Goal: Transaction & Acquisition: Purchase product/service

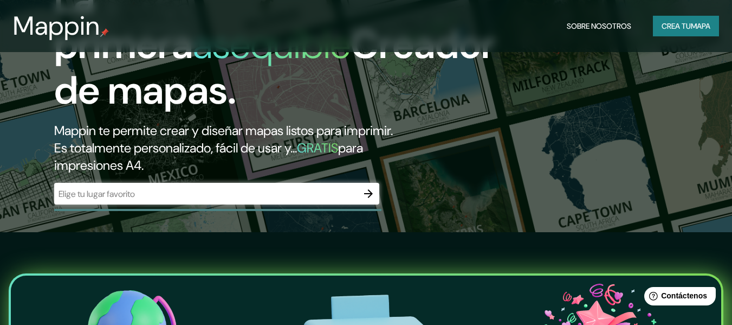
scroll to position [108, 0]
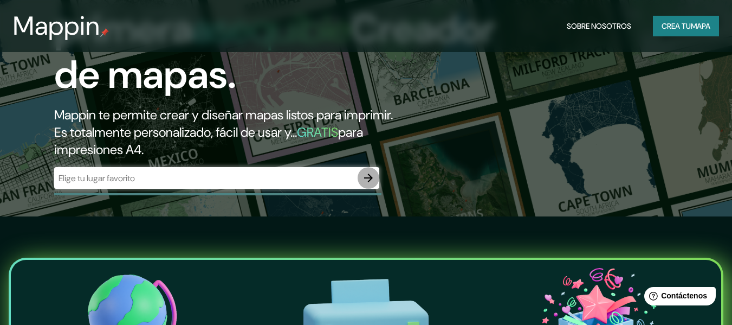
click at [373, 177] on icon "button" at bounding box center [368, 177] width 13 height 13
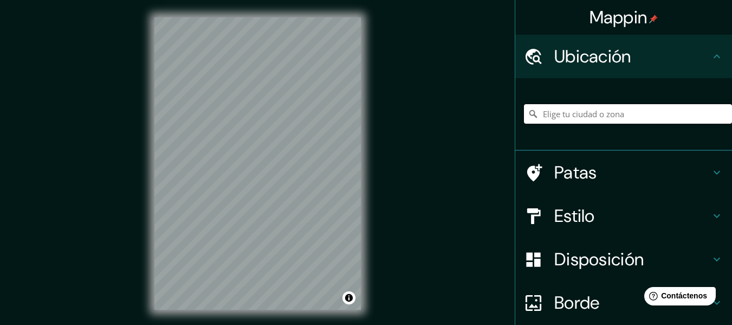
click at [606, 111] on input "Elige tu ciudad o zona" at bounding box center [628, 114] width 208 height 20
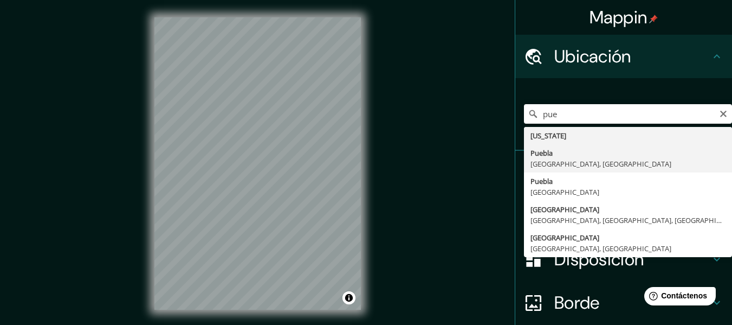
type input "[GEOGRAPHIC_DATA], [GEOGRAPHIC_DATA], [GEOGRAPHIC_DATA]"
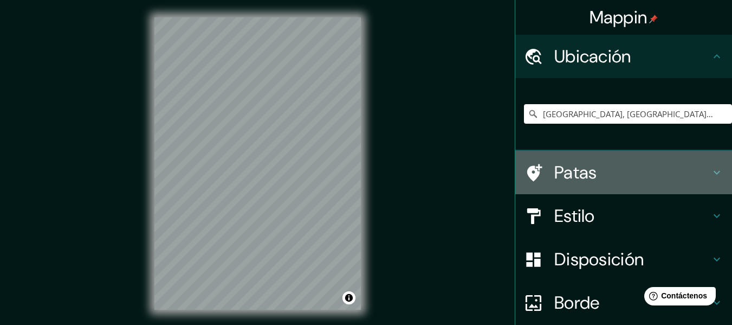
click at [605, 170] on h4 "Patas" at bounding box center [632, 173] width 156 height 22
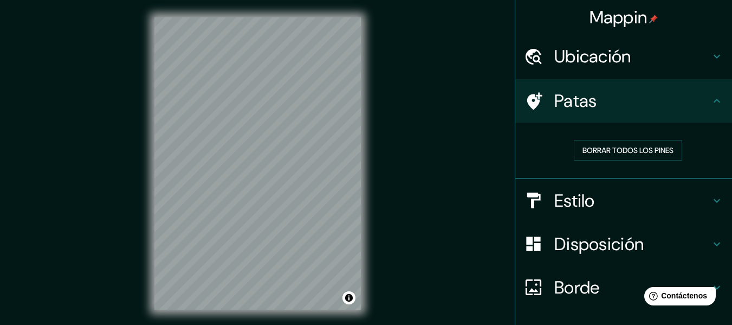
click at [527, 98] on icon at bounding box center [534, 100] width 15 height 17
click at [308, 115] on div "Mappin Ubicación Puebla, Puebla, México Patas Borrar todos los pines Estilo Dis…" at bounding box center [366, 172] width 732 height 344
click at [591, 206] on h4 "Estilo" at bounding box center [632, 201] width 156 height 22
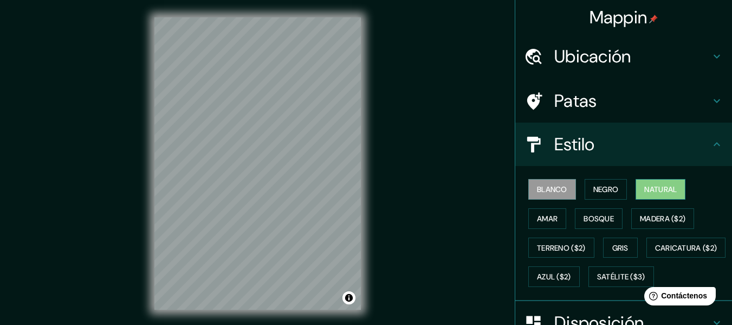
click at [650, 193] on font "Natural" at bounding box center [660, 189] width 33 height 10
click at [606, 220] on font "Bosque" at bounding box center [599, 219] width 30 height 10
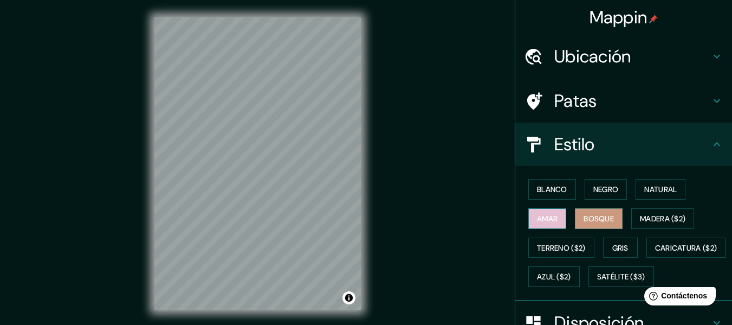
click at [546, 220] on font "Amar" at bounding box center [547, 219] width 21 height 10
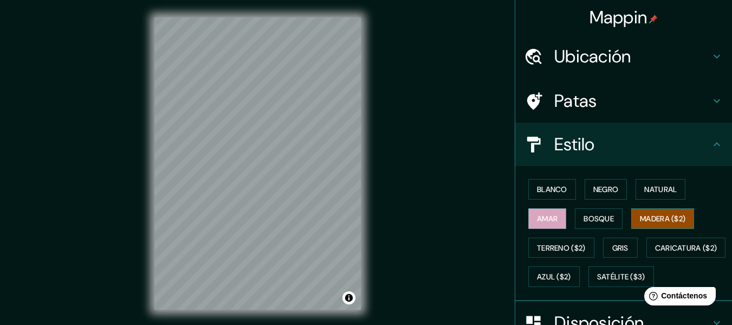
click at [650, 221] on font "Madera ($2)" at bounding box center [663, 219] width 46 height 10
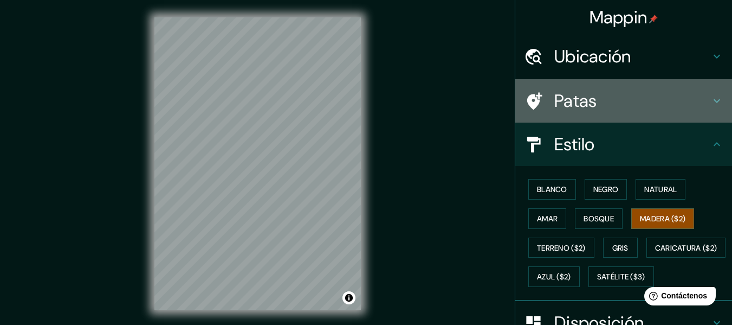
click at [711, 95] on icon at bounding box center [717, 100] width 13 height 13
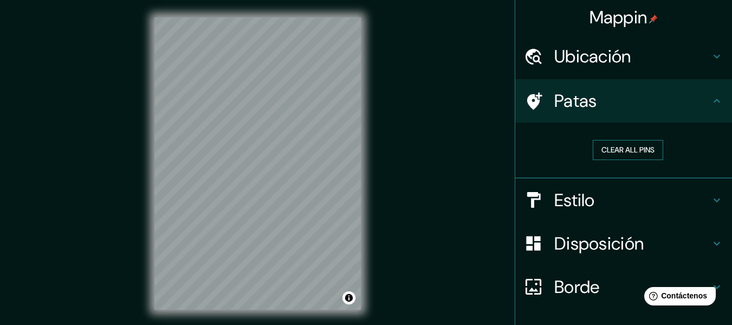
click at [646, 145] on button "Clear all pins" at bounding box center [628, 150] width 70 height 20
click at [659, 3] on div "Mappin" at bounding box center [623, 17] width 217 height 35
click at [641, 157] on button "Clear all pins" at bounding box center [628, 150] width 70 height 20
click at [641, 156] on button "Clear all pins" at bounding box center [628, 150] width 70 height 20
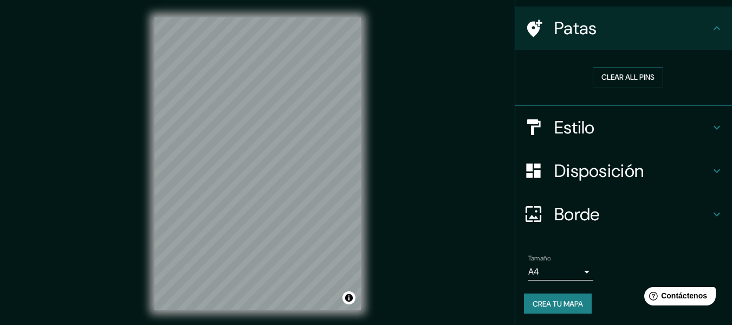
scroll to position [74, 0]
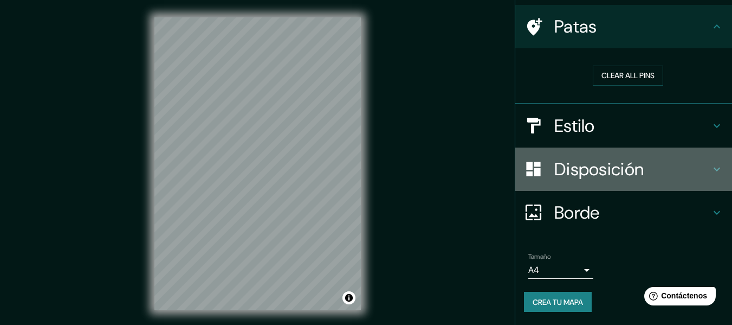
click at [673, 177] on h4 "Disposición" at bounding box center [632, 169] width 156 height 22
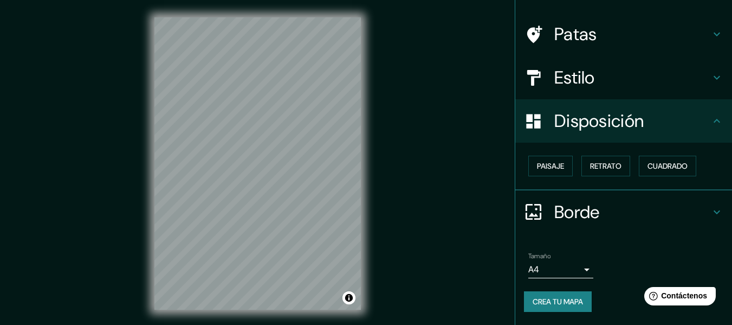
scroll to position [66, 0]
click at [545, 168] on font "Paisaje" at bounding box center [550, 167] width 27 height 10
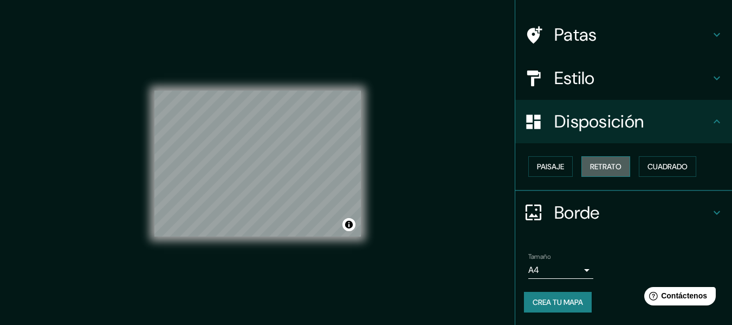
click at [590, 160] on font "Retrato" at bounding box center [605, 166] width 31 height 14
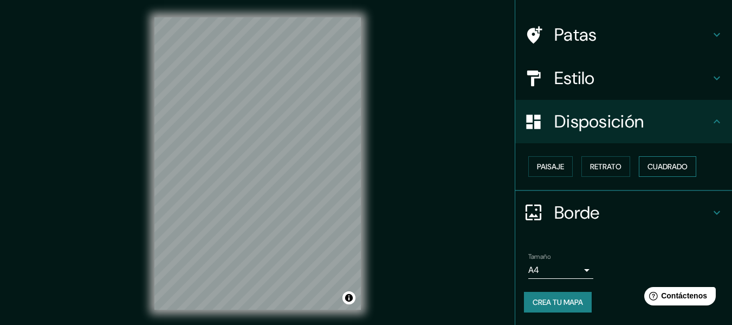
click at [663, 166] on font "Cuadrado" at bounding box center [668, 167] width 40 height 10
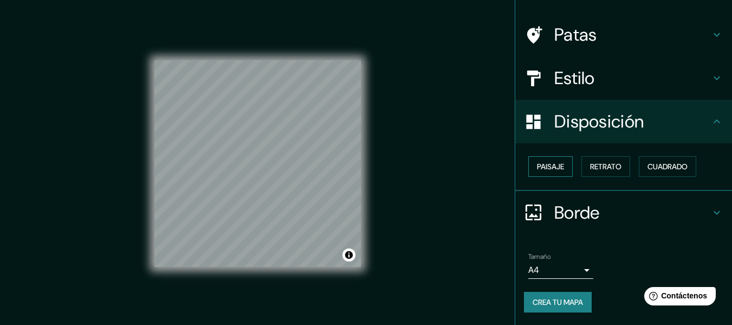
click at [540, 164] on font "Paisaje" at bounding box center [550, 167] width 27 height 10
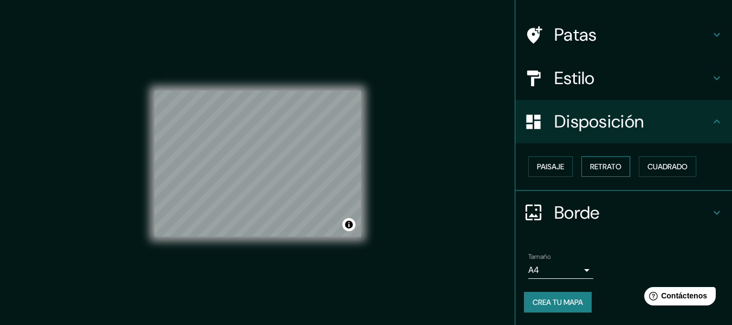
click at [615, 162] on font "Retrato" at bounding box center [605, 167] width 31 height 10
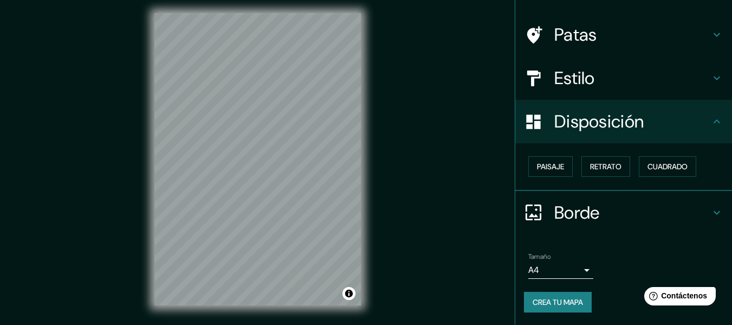
scroll to position [20, 0]
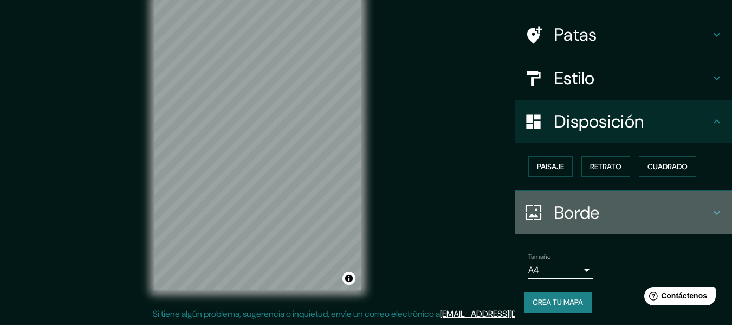
click at [711, 209] on icon at bounding box center [717, 212] width 13 height 13
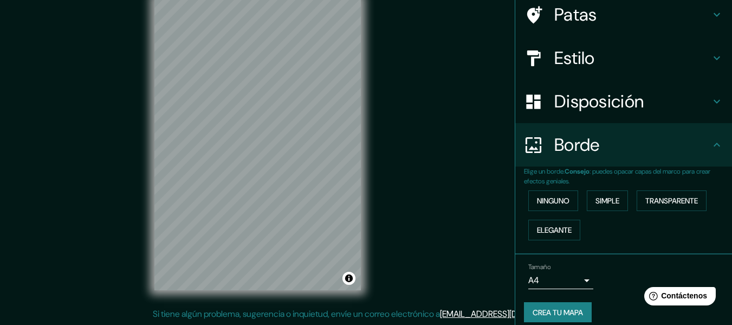
scroll to position [96, 0]
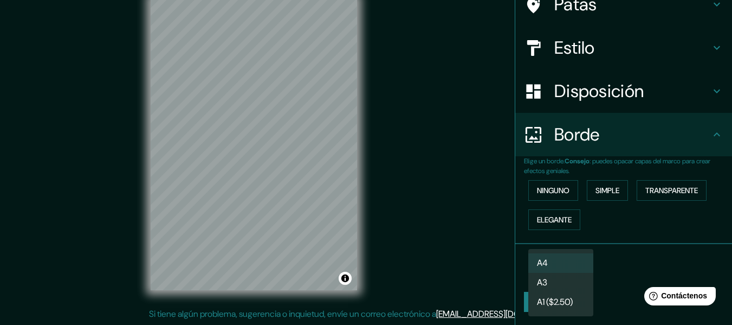
click at [582, 272] on body "Mappin Ubicación Puebla, Puebla, México Patas Estilo Disposición Borde Elige un…" at bounding box center [366, 142] width 732 height 325
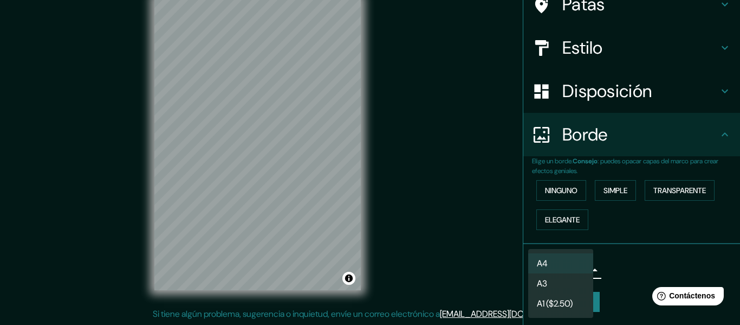
click at [608, 252] on div at bounding box center [370, 162] width 740 height 325
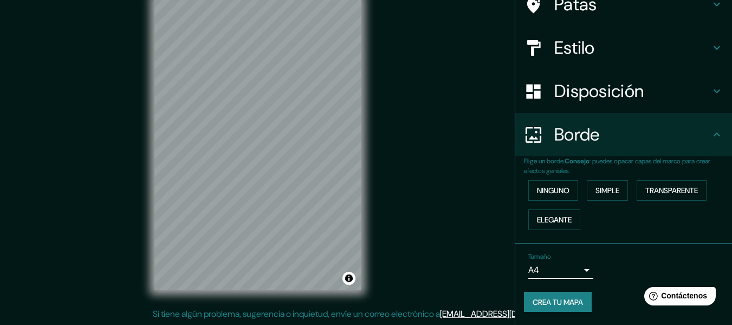
click at [562, 303] on font "Crea tu mapa" at bounding box center [558, 302] width 50 height 10
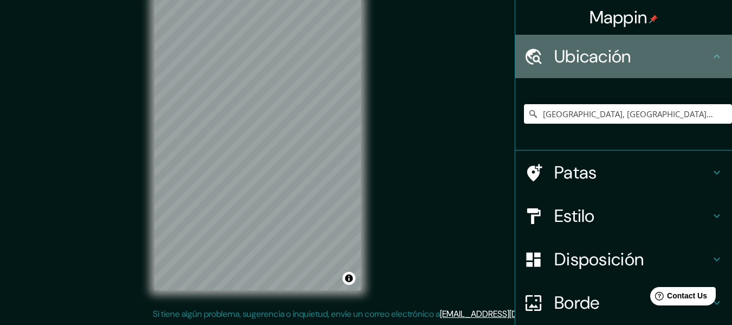
click at [631, 72] on div "Ubicación" at bounding box center [623, 56] width 217 height 43
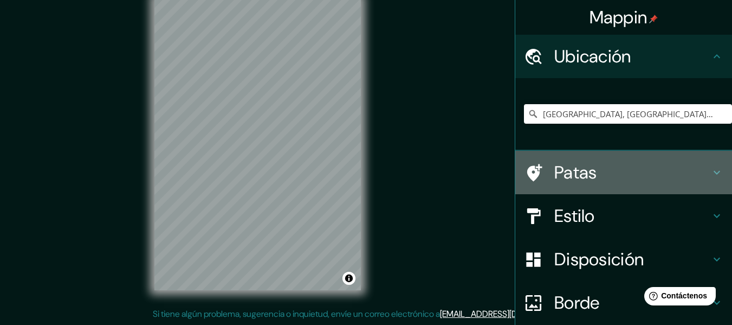
click at [597, 176] on h4 "Patas" at bounding box center [632, 173] width 156 height 22
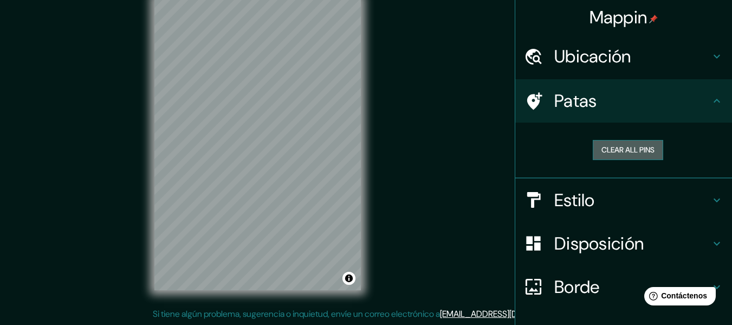
click at [621, 147] on button "Clear all pins" at bounding box center [628, 150] width 70 height 20
click at [260, 80] on div at bounding box center [261, 76] width 9 height 9
click at [618, 146] on button "Clear all pins" at bounding box center [628, 150] width 70 height 20
click at [237, 134] on div at bounding box center [238, 130] width 9 height 9
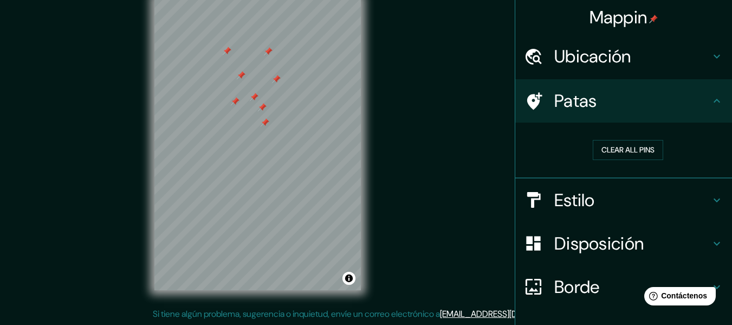
click at [278, 75] on div at bounding box center [276, 79] width 9 height 9
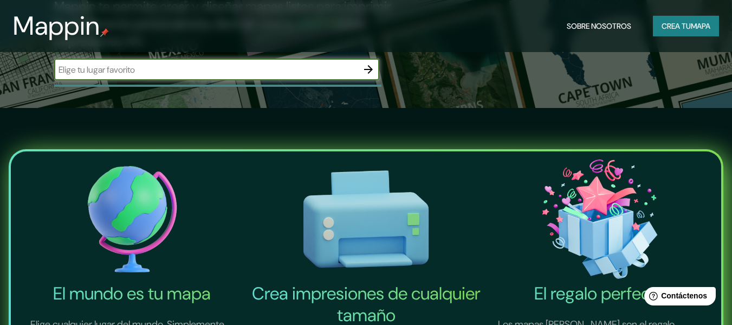
scroll to position [108, 0]
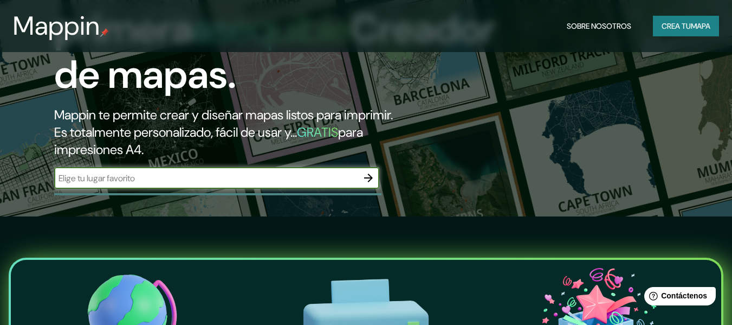
click at [366, 180] on icon "button" at bounding box center [368, 177] width 13 height 13
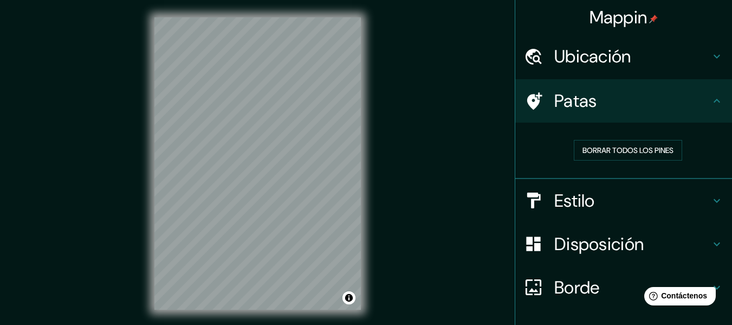
click at [616, 63] on font "Ubicación" at bounding box center [592, 56] width 77 height 23
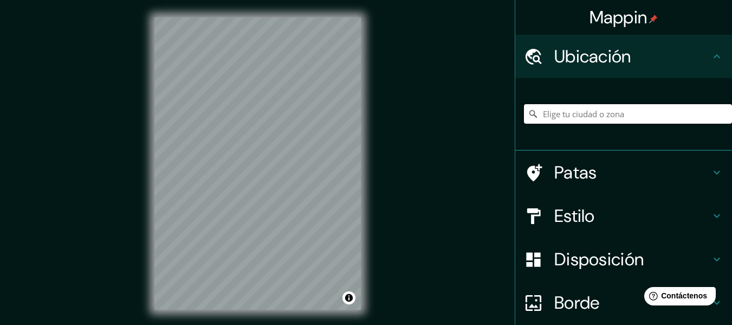
click at [599, 115] on input "Elige tu ciudad o zona" at bounding box center [628, 114] width 208 height 20
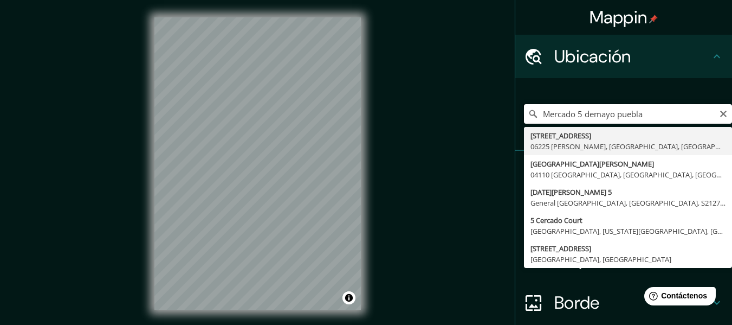
type input "Calle Mercado 5, 06225 Ribera del Fresno, provincia de Badajoz, España"
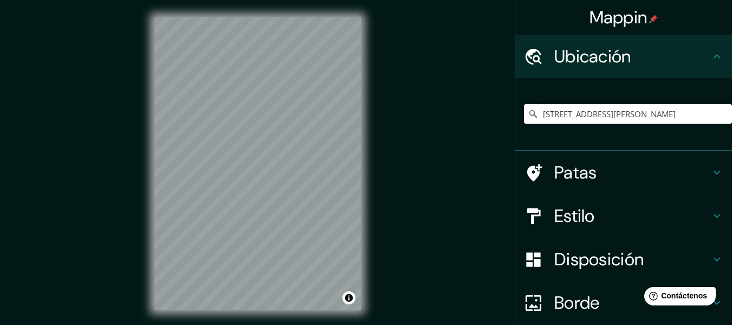
scroll to position [0, 100]
drag, startPoint x: 537, startPoint y: 112, endPoint x: 718, endPoint y: 126, distance: 181.6
click at [718, 126] on div "Calle Mercado 5, 06225 Ribera del Fresno, provincia de Badajoz, España Calle Me…" at bounding box center [628, 114] width 208 height 54
click at [604, 118] on input "Elige tu ciudad o zona" at bounding box center [628, 114] width 208 height 20
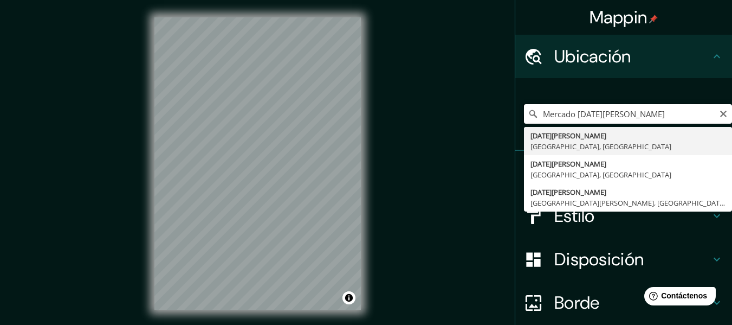
click at [650, 111] on input "Mercado 5 de mayo" at bounding box center [628, 114] width 208 height 20
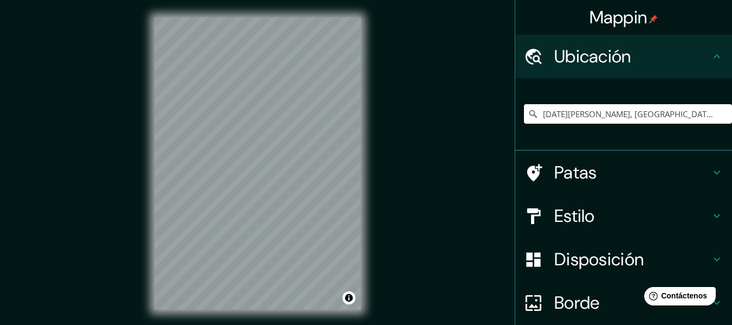
type input "Cinco de Mayo, Durango, México"
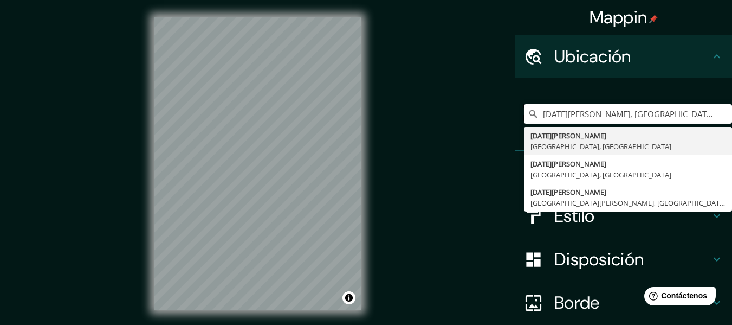
drag, startPoint x: 675, startPoint y: 118, endPoint x: 499, endPoint y: 115, distance: 176.7
click at [499, 115] on div "Mappin Ubicación Cinco de Mayo, Durango, México Cinco de Mayo Durango, México C…" at bounding box center [366, 172] width 732 height 344
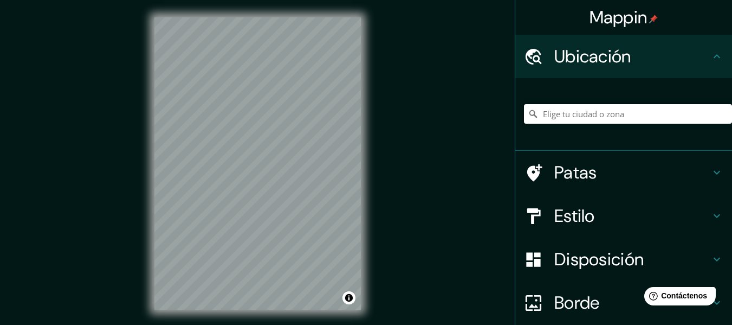
paste input "Av 18 Pte, Centro histórico de Puebla, 72000 Heroica Puebla de Zaragoza, Pue."
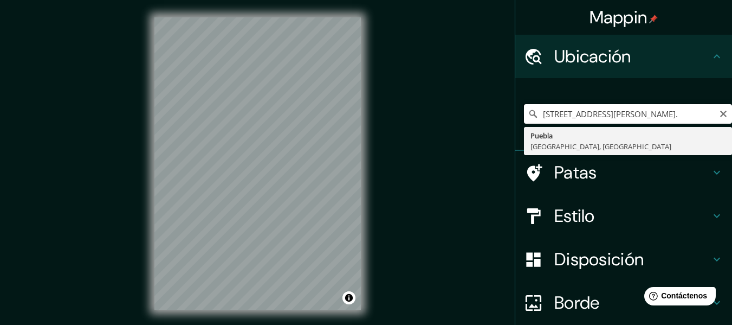
type input "[GEOGRAPHIC_DATA], [GEOGRAPHIC_DATA], [GEOGRAPHIC_DATA]"
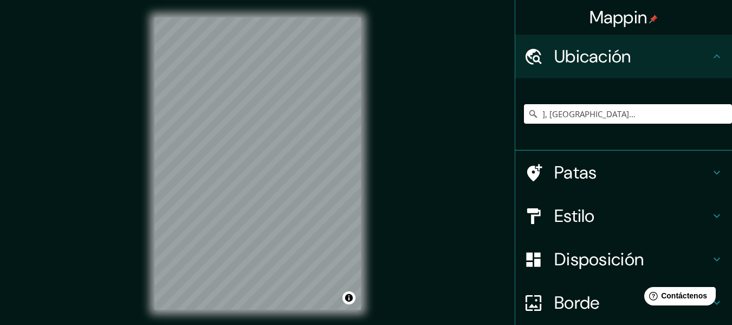
scroll to position [0, 0]
click at [586, 113] on input "[GEOGRAPHIC_DATA], [GEOGRAPHIC_DATA], [GEOGRAPHIC_DATA]" at bounding box center [628, 114] width 208 height 20
drag, startPoint x: 628, startPoint y: 112, endPoint x: 531, endPoint y: 102, distance: 97.5
click at [531, 102] on div "Puebla, Puebla, México Puebla Puebla, México" at bounding box center [628, 114] width 208 height 54
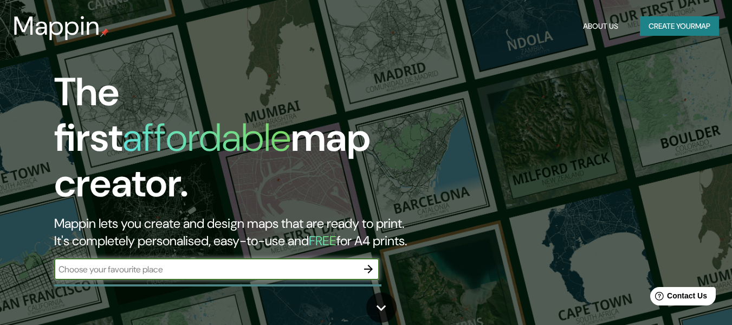
click at [369, 262] on icon "button" at bounding box center [368, 268] width 13 height 13
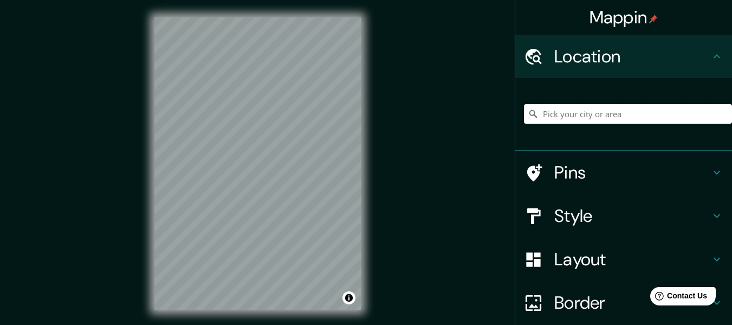
click at [592, 111] on input "Pick your city or area" at bounding box center [628, 114] width 208 height 20
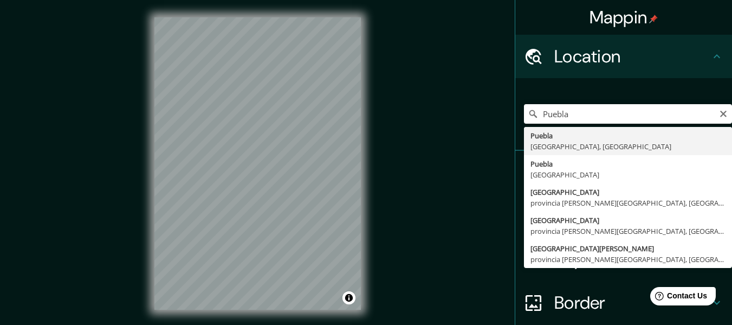
type input "[GEOGRAPHIC_DATA], [GEOGRAPHIC_DATA], [GEOGRAPHIC_DATA]"
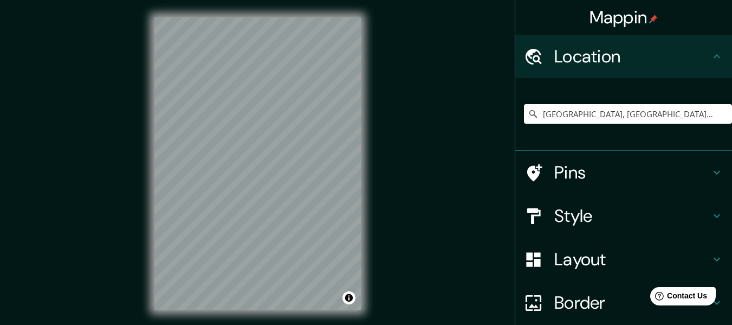
click at [589, 267] on h4 "Layout" at bounding box center [632, 259] width 156 height 22
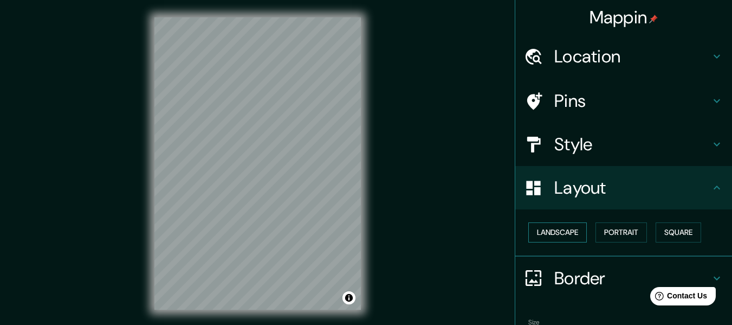
click at [565, 240] on button "Landscape" at bounding box center [557, 232] width 59 height 20
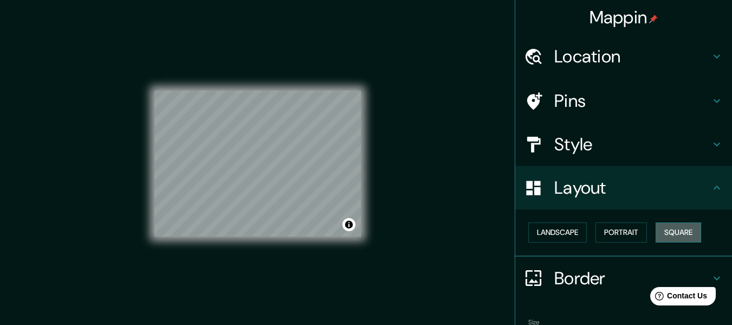
click at [689, 235] on button "Square" at bounding box center [679, 232] width 46 height 20
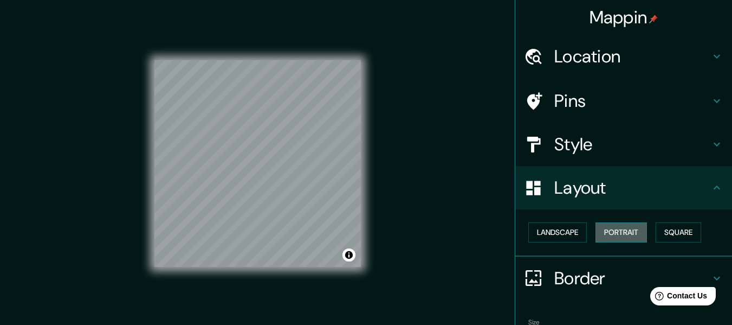
click at [623, 235] on button "Portrait" at bounding box center [621, 232] width 51 height 20
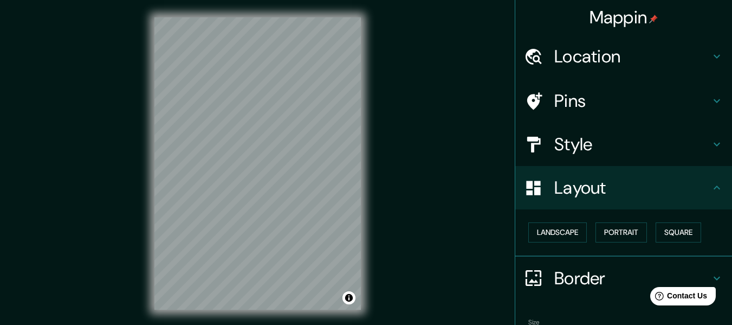
click at [630, 195] on h4 "Layout" at bounding box center [632, 188] width 156 height 22
click at [559, 270] on h4 "Border" at bounding box center [632, 278] width 156 height 22
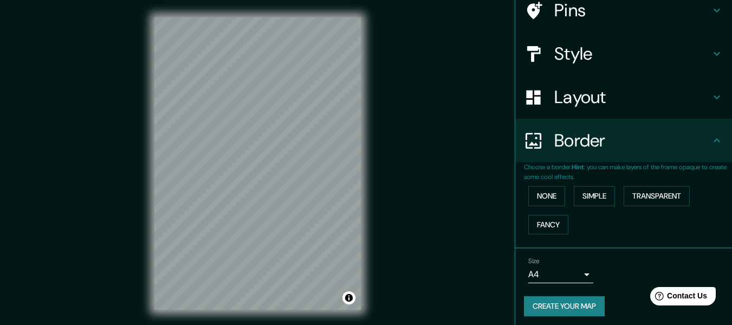
scroll to position [95, 0]
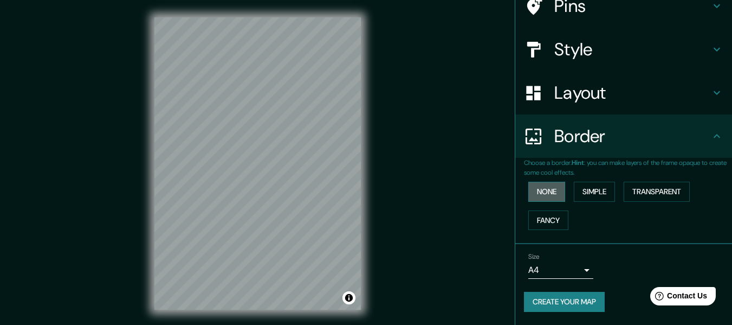
click at [543, 196] on button "None" at bounding box center [546, 192] width 37 height 20
click at [584, 188] on button "Simple" at bounding box center [594, 192] width 41 height 20
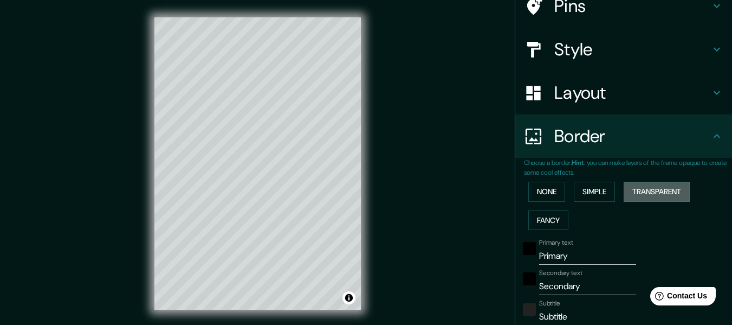
click at [634, 188] on button "Transparent" at bounding box center [657, 192] width 66 height 20
click at [528, 222] on button "Fancy" at bounding box center [548, 220] width 40 height 20
click at [536, 193] on button "None" at bounding box center [546, 192] width 37 height 20
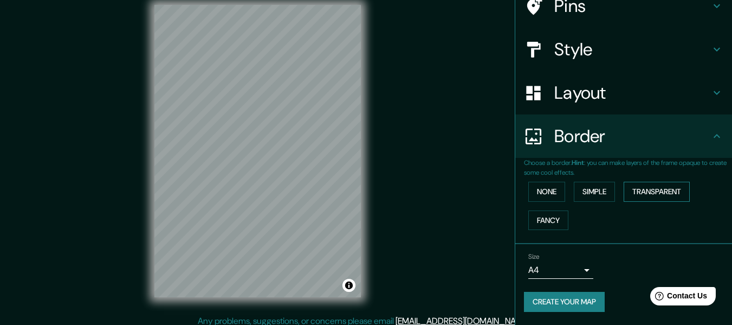
scroll to position [20, 0]
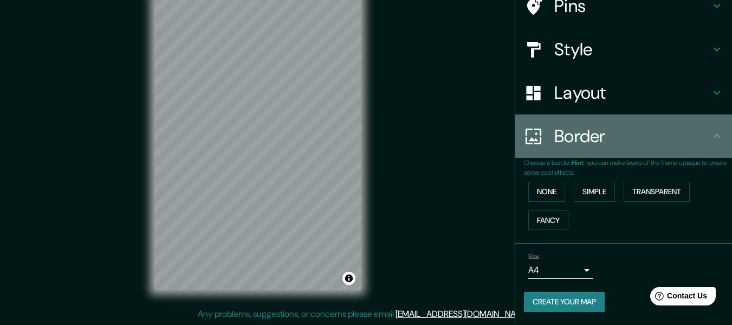
click at [703, 128] on div "Border" at bounding box center [623, 135] width 217 height 43
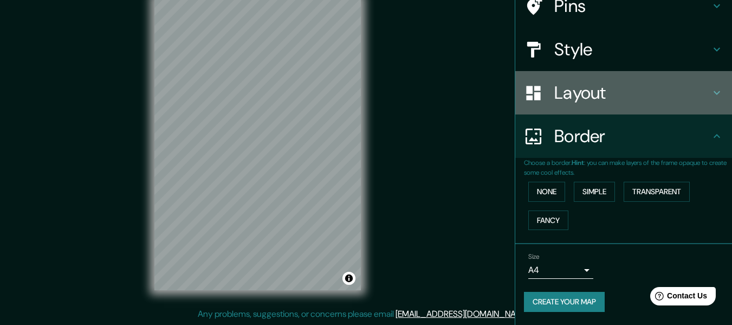
click at [690, 90] on h4 "Layout" at bounding box center [632, 93] width 156 height 22
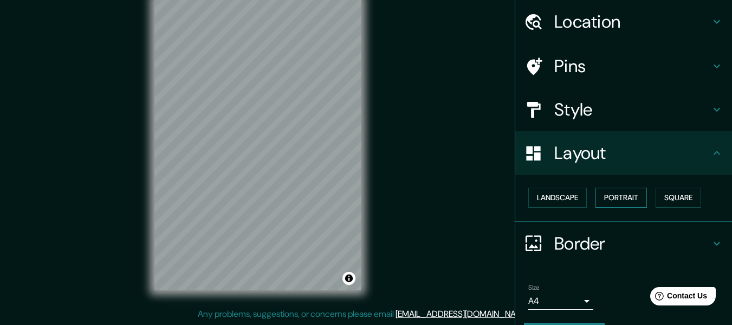
scroll to position [11, 0]
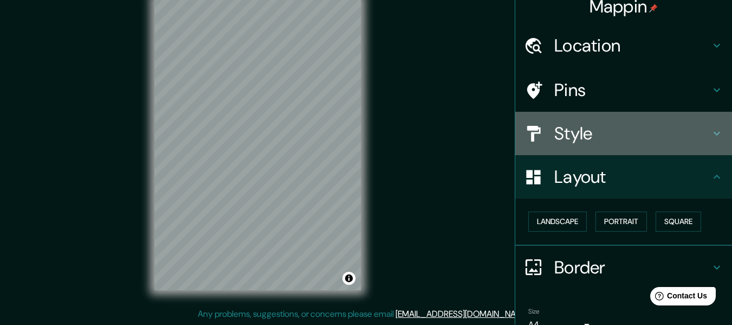
click at [627, 139] on h4 "Style" at bounding box center [632, 133] width 156 height 22
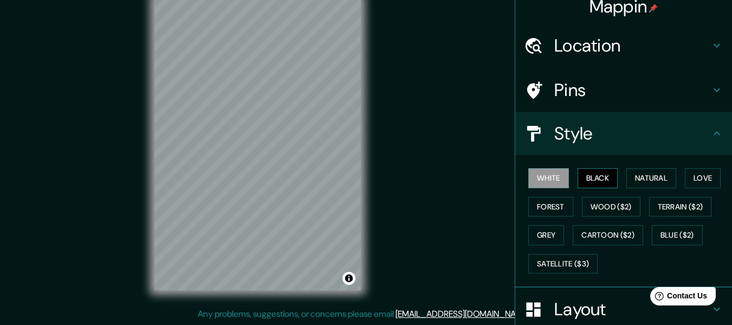
click at [593, 171] on button "Black" at bounding box center [598, 178] width 41 height 20
click at [637, 170] on button "Natural" at bounding box center [652, 178] width 50 height 20
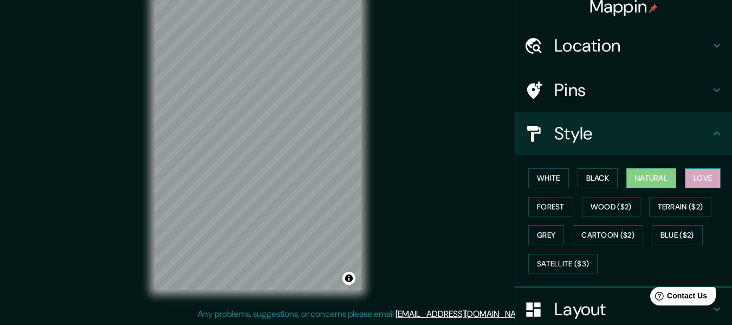
click at [700, 180] on button "Love" at bounding box center [703, 178] width 36 height 20
click at [553, 207] on button "Forest" at bounding box center [550, 207] width 45 height 20
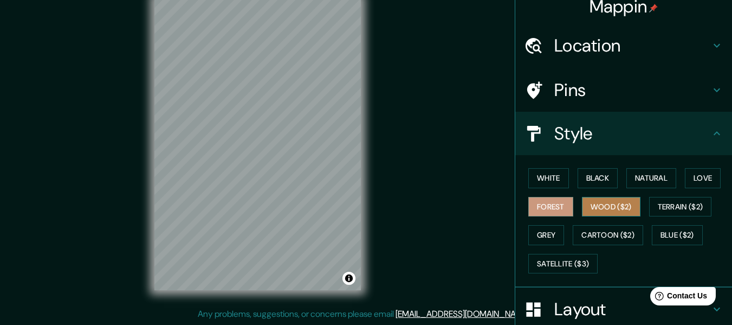
click at [590, 201] on button "Wood ($2)" at bounding box center [611, 207] width 59 height 20
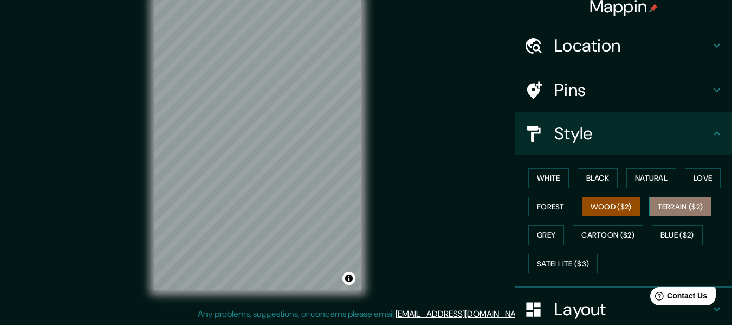
click at [655, 202] on button "Terrain ($2)" at bounding box center [680, 207] width 63 height 20
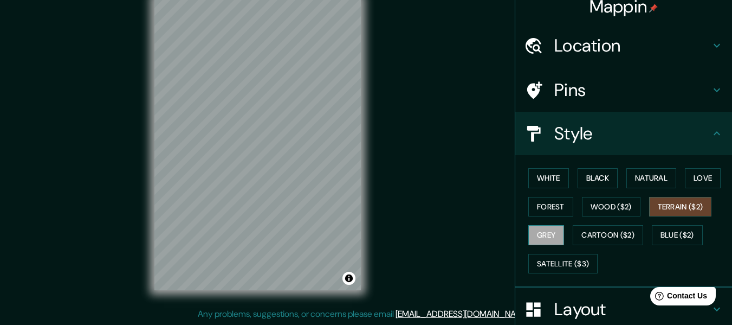
click at [533, 240] on button "Grey" at bounding box center [546, 235] width 36 height 20
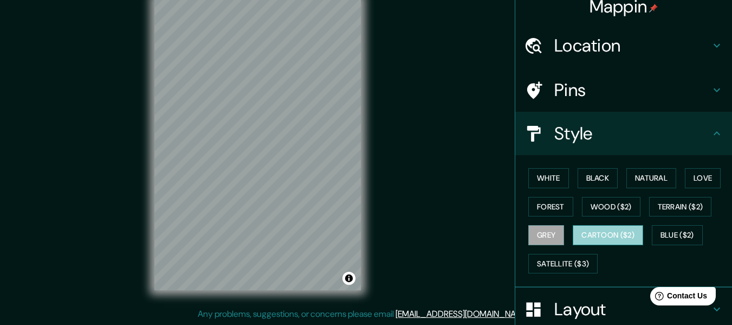
click at [589, 231] on button "Cartoon ($2)" at bounding box center [608, 235] width 70 height 20
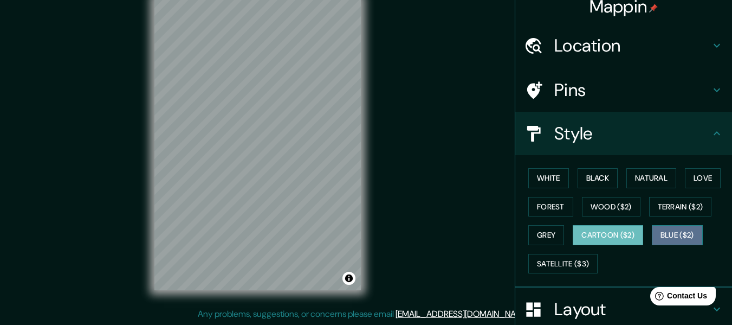
click at [681, 230] on button "Blue ($2)" at bounding box center [677, 235] width 51 height 20
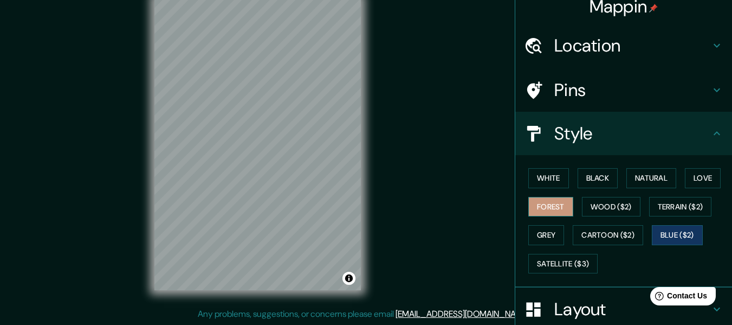
click at [538, 206] on button "Forest" at bounding box center [550, 207] width 45 height 20
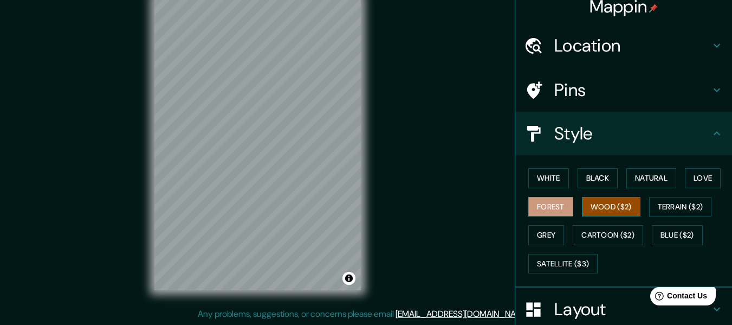
click at [597, 200] on button "Wood ($2)" at bounding box center [611, 207] width 59 height 20
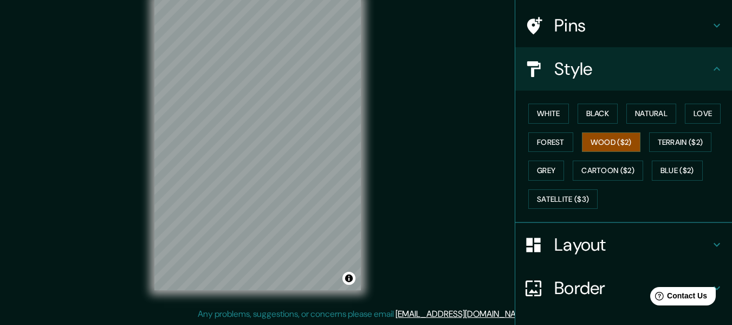
scroll to position [151, 0]
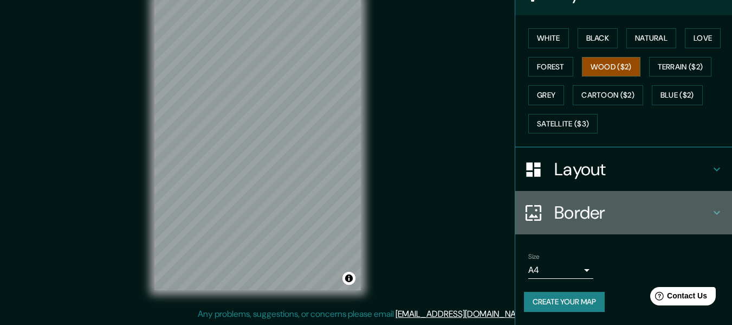
click at [711, 212] on icon at bounding box center [717, 212] width 13 height 13
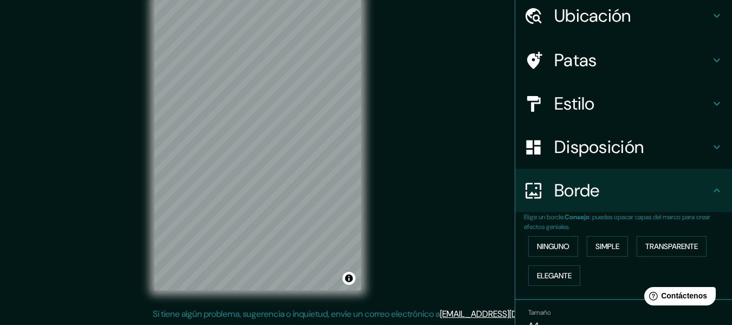
scroll to position [0, 0]
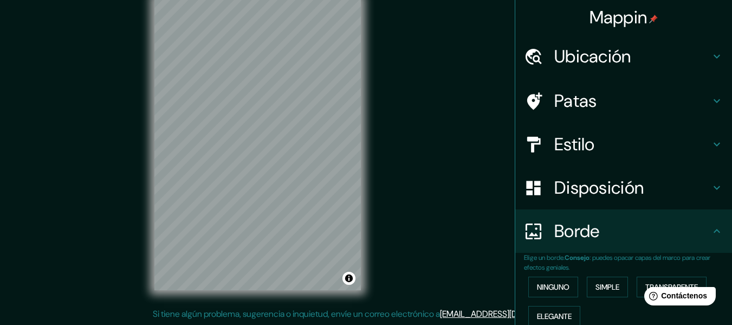
click at [415, 195] on div "Mappin Ubicación [GEOGRAPHIC_DATA], [GEOGRAPHIC_DATA], [GEOGRAPHIC_DATA] [GEOGR…" at bounding box center [366, 152] width 732 height 344
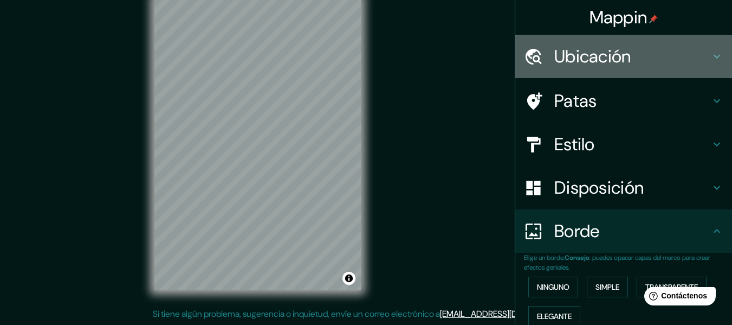
click at [589, 60] on font "Ubicación" at bounding box center [592, 56] width 77 height 23
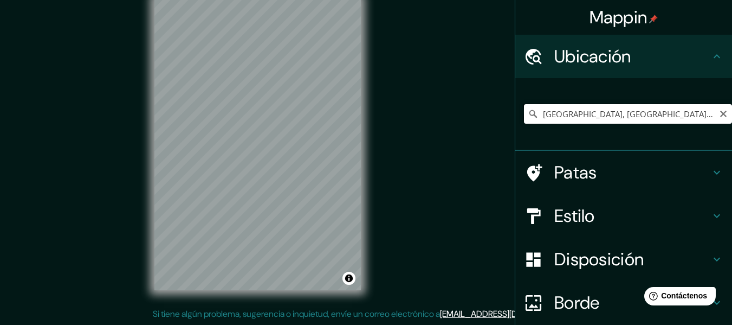
click at [633, 111] on input "[GEOGRAPHIC_DATA], [GEOGRAPHIC_DATA], [GEOGRAPHIC_DATA]" at bounding box center [628, 114] width 208 height 20
drag, startPoint x: 625, startPoint y: 112, endPoint x: 530, endPoint y: 109, distance: 96.0
click at [530, 109] on div "[GEOGRAPHIC_DATA], [GEOGRAPHIC_DATA], [GEOGRAPHIC_DATA]" at bounding box center [628, 114] width 208 height 20
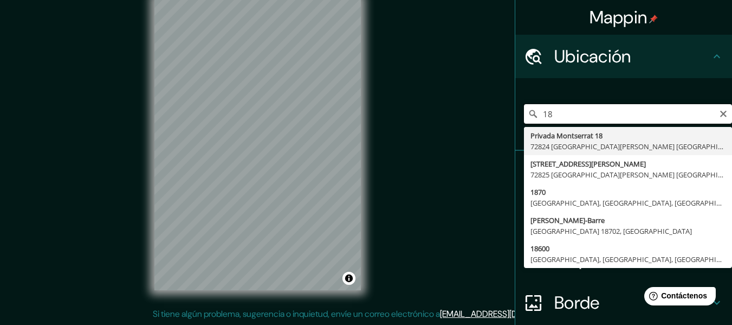
type input "1"
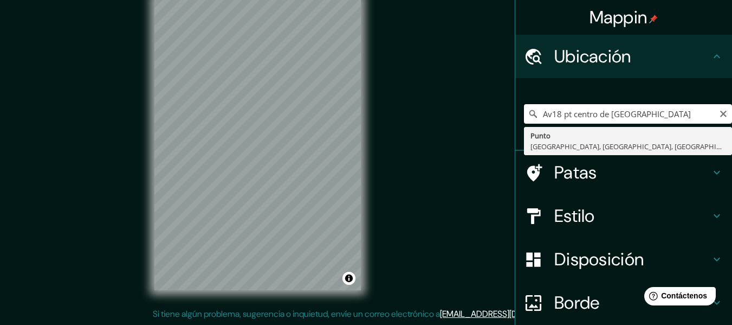
type input "Point, [GEOGRAPHIC_DATA], [GEOGRAPHIC_DATA], [GEOGRAPHIC_DATA]"
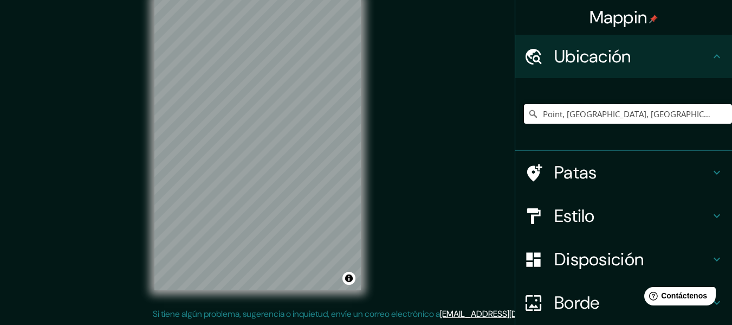
drag, startPoint x: 685, startPoint y: 118, endPoint x: 477, endPoint y: 125, distance: 207.7
click at [477, 125] on div "Mappin [GEOGRAPHIC_DATA], [GEOGRAPHIC_DATA], [GEOGRAPHIC_DATA], [GEOGRAPHIC_DAT…" at bounding box center [366, 152] width 732 height 344
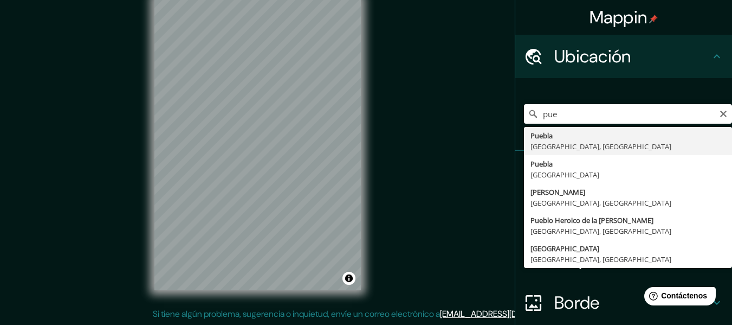
type input "[GEOGRAPHIC_DATA], [GEOGRAPHIC_DATA], [GEOGRAPHIC_DATA]"
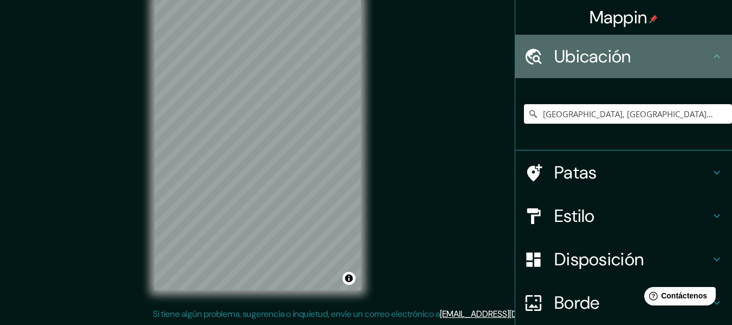
click at [711, 56] on icon at bounding box center [717, 56] width 13 height 13
click at [711, 57] on icon at bounding box center [717, 56] width 13 height 13
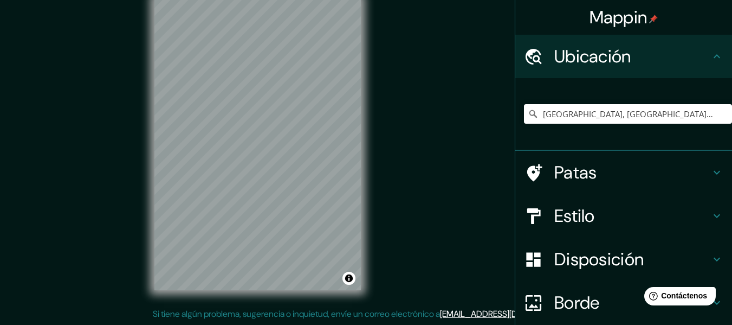
click at [370, 192] on div "© Mapbox © OpenStreetMap Mejora este mapa" at bounding box center [257, 143] width 241 height 327
click at [391, 101] on div "Mappin Ubicación [GEOGRAPHIC_DATA], [GEOGRAPHIC_DATA], [GEOGRAPHIC_DATA] [GEOGR…" at bounding box center [366, 152] width 732 height 344
click at [422, 157] on div "Mappin Ubicación [GEOGRAPHIC_DATA], [GEOGRAPHIC_DATA], [GEOGRAPHIC_DATA] [GEOGR…" at bounding box center [366, 152] width 732 height 344
click at [449, 216] on div "Mappin Ubicación [GEOGRAPHIC_DATA], [GEOGRAPHIC_DATA], [GEOGRAPHIC_DATA] [GEOGR…" at bounding box center [366, 152] width 732 height 344
click at [242, 311] on div "Mappin Ubicación [GEOGRAPHIC_DATA], [GEOGRAPHIC_DATA], [GEOGRAPHIC_DATA] [GEOGR…" at bounding box center [366, 152] width 732 height 344
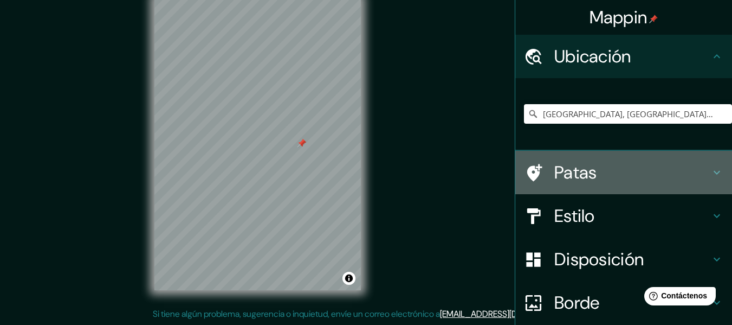
click at [613, 178] on h4 "Patas" at bounding box center [632, 173] width 156 height 22
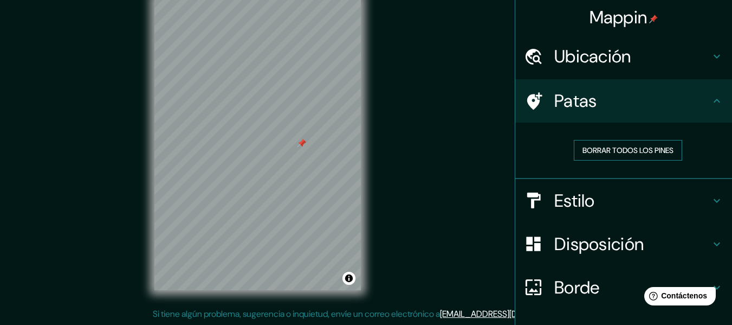
click at [608, 146] on font "Borrar todos los pines" at bounding box center [628, 150] width 91 height 10
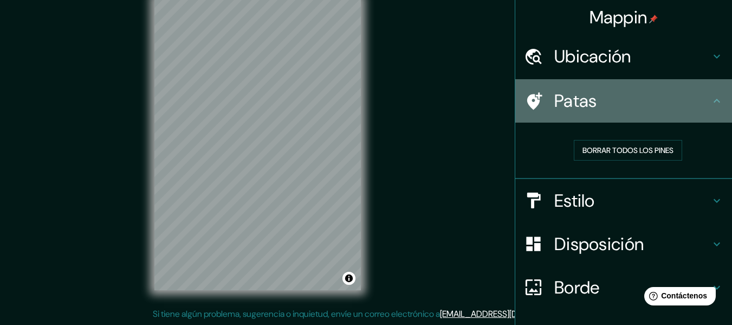
click at [713, 104] on icon at bounding box center [717, 100] width 13 height 13
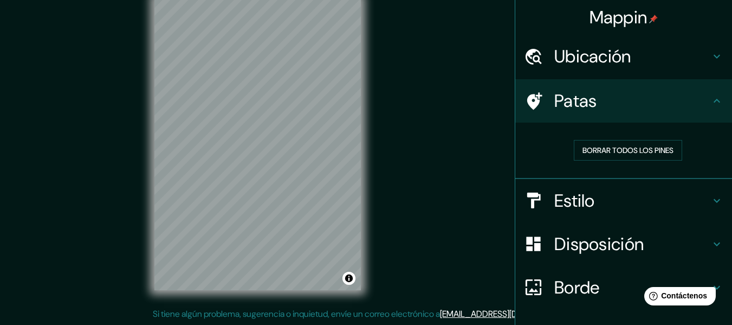
click at [681, 53] on h4 "Ubicación" at bounding box center [632, 57] width 156 height 22
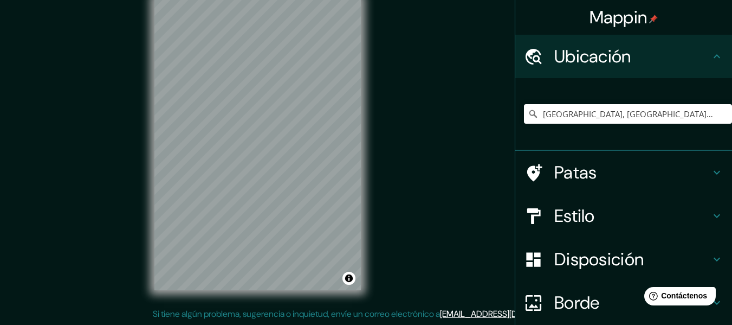
click at [364, 192] on div "© Mapbox © OpenStreetMap Mejora este mapa" at bounding box center [257, 143] width 241 height 327
click at [149, 184] on div "© Mapbox © OpenStreetMap Mejora este mapa" at bounding box center [257, 143] width 241 height 327
click at [368, 232] on div "© Mapbox © OpenStreetMap Mejora este mapa" at bounding box center [257, 143] width 241 height 327
click at [435, 271] on div "Mappin Ubicación [GEOGRAPHIC_DATA], [GEOGRAPHIC_DATA], [GEOGRAPHIC_DATA] [GEOGR…" at bounding box center [366, 152] width 732 height 344
click at [130, 171] on div "Mappin Ubicación [GEOGRAPHIC_DATA], [GEOGRAPHIC_DATA], [GEOGRAPHIC_DATA] [GEOGR…" at bounding box center [366, 152] width 732 height 344
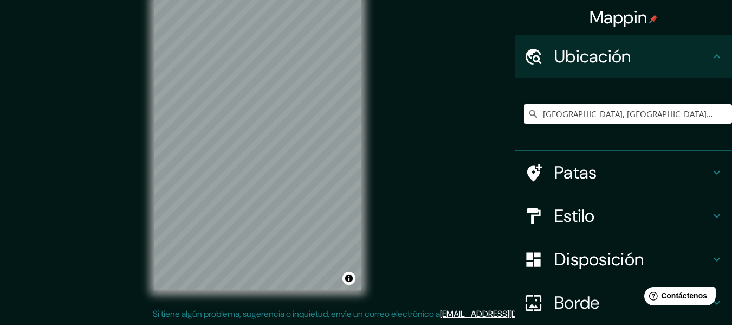
click at [306, 0] on html "Mappin Ubicación [GEOGRAPHIC_DATA], [GEOGRAPHIC_DATA], [GEOGRAPHIC_DATA] [GEOGR…" at bounding box center [366, 142] width 732 height 325
click at [277, 0] on html "Mappin Ubicación [GEOGRAPHIC_DATA], [GEOGRAPHIC_DATA], [GEOGRAPHIC_DATA] [GEOGR…" at bounding box center [366, 142] width 732 height 325
click at [267, 0] on html "Mappin Ubicación [GEOGRAPHIC_DATA], [GEOGRAPHIC_DATA], [GEOGRAPHIC_DATA] [GEOGR…" at bounding box center [366, 142] width 732 height 325
click at [390, 277] on div "Mappin Ubicación [GEOGRAPHIC_DATA], [GEOGRAPHIC_DATA], [GEOGRAPHIC_DATA] [GEOGR…" at bounding box center [366, 152] width 732 height 344
click at [386, 243] on div "Mappin Ubicación [GEOGRAPHIC_DATA], [GEOGRAPHIC_DATA], [GEOGRAPHIC_DATA] [GEOGR…" at bounding box center [366, 152] width 732 height 344
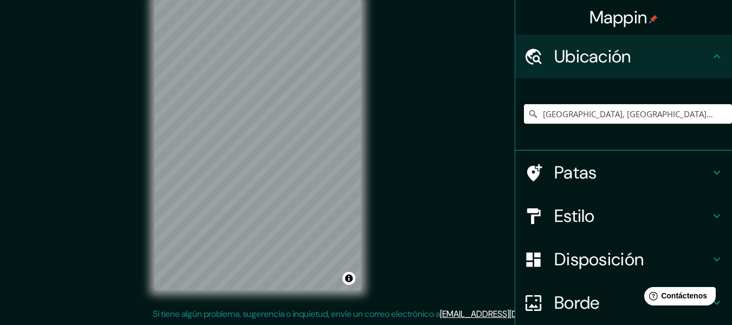
click at [411, 160] on div "Mappin Ubicación [GEOGRAPHIC_DATA], [GEOGRAPHIC_DATA], [GEOGRAPHIC_DATA] [GEOGR…" at bounding box center [366, 152] width 732 height 344
click at [388, 179] on div "Mappin Ubicación [GEOGRAPHIC_DATA], [GEOGRAPHIC_DATA], [GEOGRAPHIC_DATA] [GEOGR…" at bounding box center [366, 152] width 732 height 344
click at [388, 241] on div "Mappin Ubicación [GEOGRAPHIC_DATA], [GEOGRAPHIC_DATA], [GEOGRAPHIC_DATA] [GEOGR…" at bounding box center [366, 152] width 732 height 344
click at [147, 203] on div "© Mapbox © OpenStreetMap Mejora este mapa" at bounding box center [257, 143] width 241 height 327
click at [427, 210] on div "Mappin Ubicación [GEOGRAPHIC_DATA], [GEOGRAPHIC_DATA], [GEOGRAPHIC_DATA] [GEOGR…" at bounding box center [366, 152] width 732 height 344
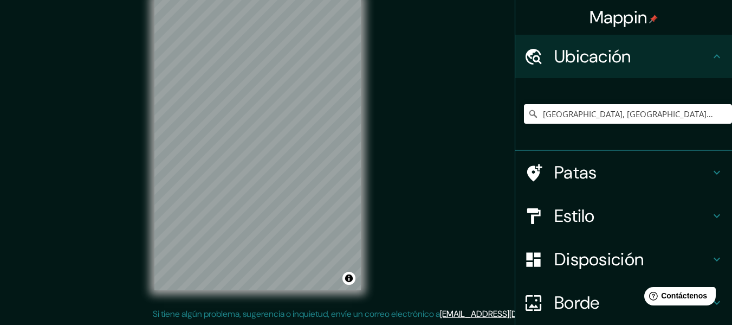
click at [151, 156] on div "© Mapbox © OpenStreetMap Mejora este mapa" at bounding box center [257, 143] width 241 height 327
click at [115, 183] on div "Mappin Ubicación [GEOGRAPHIC_DATA], [GEOGRAPHIC_DATA], [GEOGRAPHIC_DATA] [GEOGR…" at bounding box center [366, 152] width 732 height 344
click at [450, 315] on div "Mappin Ubicación [GEOGRAPHIC_DATA], [GEOGRAPHIC_DATA], [GEOGRAPHIC_DATA] [GEOGR…" at bounding box center [366, 152] width 732 height 344
click at [397, 234] on div "Mappin Ubicación [GEOGRAPHIC_DATA], [GEOGRAPHIC_DATA], [GEOGRAPHIC_DATA] [GEOGR…" at bounding box center [366, 152] width 732 height 344
click at [435, 270] on div "Mappin Ubicación [GEOGRAPHIC_DATA], [GEOGRAPHIC_DATA], [GEOGRAPHIC_DATA] [GEOGR…" at bounding box center [366, 152] width 732 height 344
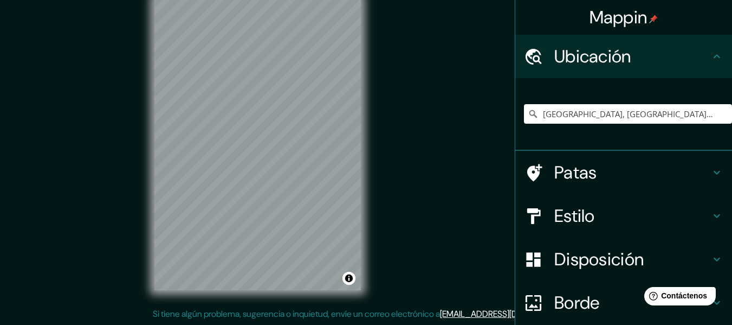
click at [404, 243] on div "Mappin Ubicación [GEOGRAPHIC_DATA], [GEOGRAPHIC_DATA], [GEOGRAPHIC_DATA] [GEOGR…" at bounding box center [366, 152] width 732 height 344
click at [247, 291] on div "© Mapbox © OpenStreetMap Mejora este mapa" at bounding box center [257, 143] width 241 height 327
click at [453, 231] on div "Mappin Ubicación [GEOGRAPHIC_DATA], [GEOGRAPHIC_DATA], [GEOGRAPHIC_DATA] [GEOGR…" at bounding box center [366, 152] width 732 height 344
click at [474, 242] on div "Mappin Ubicación [GEOGRAPHIC_DATA], [GEOGRAPHIC_DATA], [GEOGRAPHIC_DATA] [GEOGR…" at bounding box center [366, 152] width 732 height 344
click at [396, 305] on html "Mappin Ubicación [GEOGRAPHIC_DATA], [GEOGRAPHIC_DATA], [GEOGRAPHIC_DATA] [GEOGR…" at bounding box center [366, 142] width 732 height 325
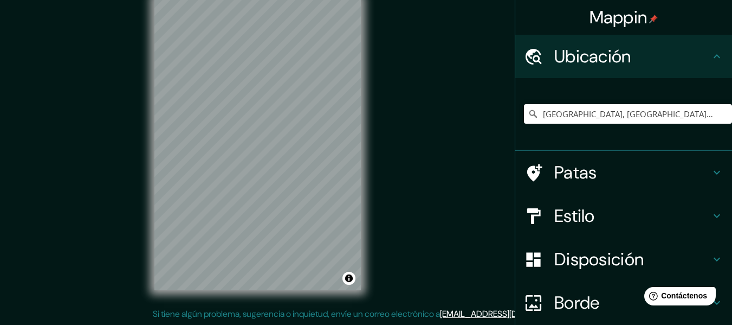
click at [389, 308] on div "Mappin Ubicación [GEOGRAPHIC_DATA], [GEOGRAPHIC_DATA], [GEOGRAPHIC_DATA] [GEOGR…" at bounding box center [366, 152] width 732 height 344
click at [378, 235] on div "Mappin Ubicación [GEOGRAPHIC_DATA], [GEOGRAPHIC_DATA], [GEOGRAPHIC_DATA] [GEOGR…" at bounding box center [366, 152] width 732 height 344
click at [150, 175] on div "© Mapbox © OpenStreetMap Mejora este mapa" at bounding box center [257, 143] width 241 height 327
click at [105, 180] on div "Mappin Ubicación [GEOGRAPHIC_DATA], [GEOGRAPHIC_DATA], [GEOGRAPHIC_DATA] [GEOGR…" at bounding box center [366, 152] width 732 height 344
click at [435, 152] on div "Mappin Ubicación [GEOGRAPHIC_DATA], [GEOGRAPHIC_DATA], [GEOGRAPHIC_DATA] [GEOGR…" at bounding box center [366, 152] width 732 height 344
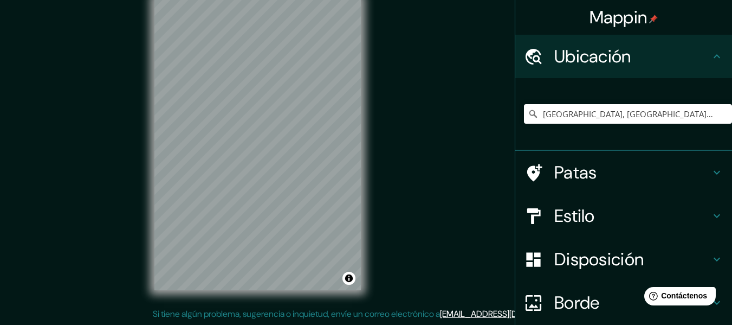
click at [377, 157] on div "© Mapbox © OpenStreetMap Mejora este mapa" at bounding box center [257, 143] width 241 height 327
click at [564, 171] on font "Patas" at bounding box center [575, 172] width 43 height 23
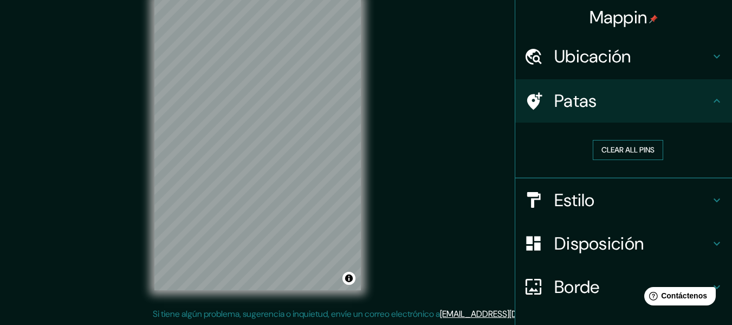
click at [611, 153] on button "Clear all pins" at bounding box center [628, 150] width 70 height 20
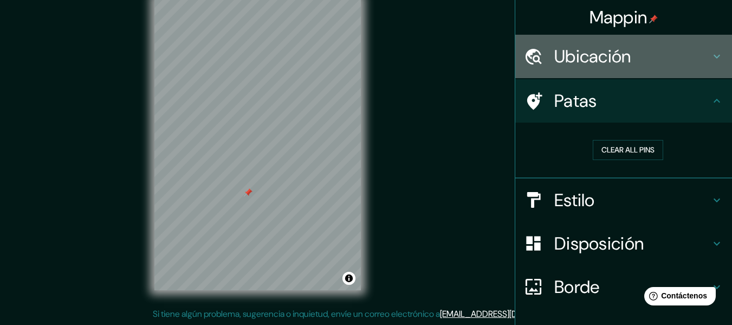
click at [688, 64] on h4 "Ubicación" at bounding box center [632, 57] width 156 height 22
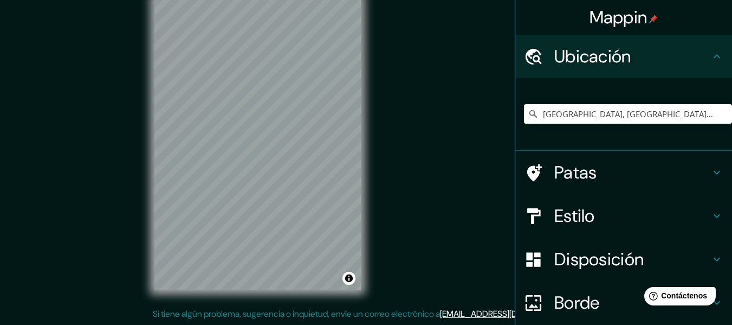
click at [321, 294] on div "© Mapbox © OpenStreetMap Mejora este mapa" at bounding box center [257, 143] width 241 height 327
click at [340, 320] on div "Mappin Ubicación [GEOGRAPHIC_DATA], [GEOGRAPHIC_DATA], [GEOGRAPHIC_DATA] [GEOGR…" at bounding box center [366, 152] width 732 height 344
click at [103, 115] on div "Mappin Ubicación [GEOGRAPHIC_DATA], [GEOGRAPHIC_DATA], [GEOGRAPHIC_DATA] [GEOGR…" at bounding box center [366, 152] width 732 height 344
click at [253, 0] on html "Mappin Ubicación [GEOGRAPHIC_DATA], [GEOGRAPHIC_DATA], [GEOGRAPHIC_DATA] [GEOGR…" at bounding box center [366, 142] width 732 height 325
click at [118, 80] on div "Mappin Ubicación [GEOGRAPHIC_DATA], [GEOGRAPHIC_DATA], [GEOGRAPHIC_DATA] [GEOGR…" at bounding box center [366, 152] width 732 height 344
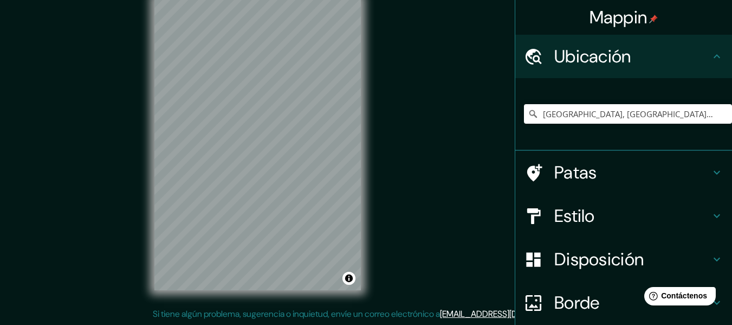
click at [255, 0] on html "Mappin Ubicación [GEOGRAPHIC_DATA], [GEOGRAPHIC_DATA], [GEOGRAPHIC_DATA] [GEOGR…" at bounding box center [366, 142] width 732 height 325
click at [250, 130] on div "© Mapbox © OpenStreetMap Mejora este mapa" at bounding box center [257, 143] width 241 height 327
drag, startPoint x: 362, startPoint y: 136, endPoint x: 396, endPoint y: 164, distance: 44.7
click at [401, 160] on div "Mappin Ubicación [GEOGRAPHIC_DATA], [GEOGRAPHIC_DATA], [GEOGRAPHIC_DATA] [GEOGR…" at bounding box center [366, 152] width 732 height 344
click at [151, 85] on div "© Mapbox © OpenStreetMap Mejora este mapa" at bounding box center [257, 143] width 241 height 327
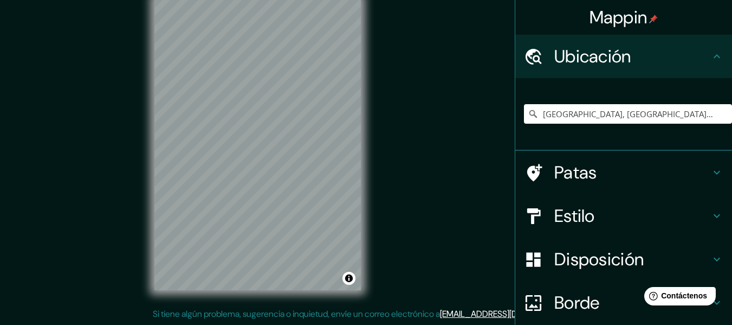
click at [419, 132] on div "Mappin Ubicación [GEOGRAPHIC_DATA], [GEOGRAPHIC_DATA], [GEOGRAPHIC_DATA] [GEOGR…" at bounding box center [366, 152] width 732 height 344
click at [446, 98] on div "Mappin Ubicación [GEOGRAPHIC_DATA], [GEOGRAPHIC_DATA], [GEOGRAPHIC_DATA] [GEOGR…" at bounding box center [366, 152] width 732 height 344
click at [366, 74] on div "© Mapbox © OpenStreetMap Mejora este mapa" at bounding box center [257, 143] width 241 height 327
click at [384, 91] on div "Mappin Ubicación [GEOGRAPHIC_DATA], [GEOGRAPHIC_DATA], [GEOGRAPHIC_DATA] [GEOGR…" at bounding box center [366, 152] width 732 height 344
click at [371, 186] on div "© Mapbox © OpenStreetMap Mejora este mapa" at bounding box center [257, 143] width 241 height 327
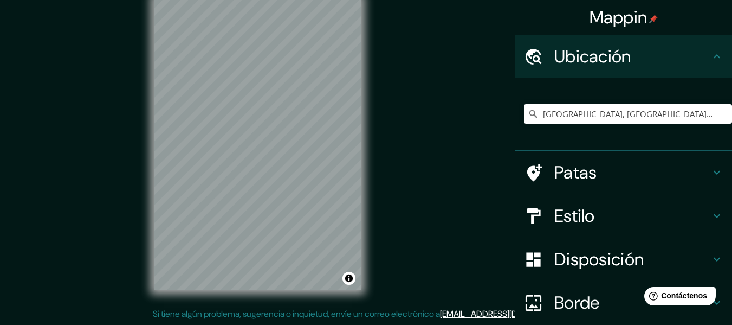
click at [242, 154] on div "© Mapbox © OpenStreetMap Mejora este mapa" at bounding box center [257, 143] width 241 height 327
drag, startPoint x: 369, startPoint y: 129, endPoint x: 283, endPoint y: 292, distance: 184.2
click at [283, 292] on div "© Mapbox © OpenStreetMap Mejora este mapa" at bounding box center [257, 143] width 241 height 327
click at [377, 162] on div "© Mapbox © OpenStreetMap Mejora este mapa" at bounding box center [257, 143] width 241 height 327
click at [292, 305] on html "Mappin Ubicación [GEOGRAPHIC_DATA], [GEOGRAPHIC_DATA], [GEOGRAPHIC_DATA] [GEOGR…" at bounding box center [366, 142] width 732 height 325
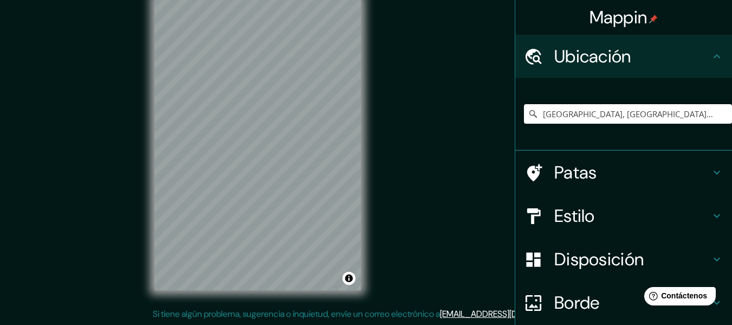
click at [369, 211] on div "© Mapbox © OpenStreetMap Mejora este mapa" at bounding box center [257, 143] width 241 height 327
click at [367, 192] on div "© Mapbox © OpenStreetMap Mejora este mapa" at bounding box center [257, 143] width 241 height 327
click at [369, 189] on div "© Mapbox © OpenStreetMap Mejora este mapa" at bounding box center [257, 143] width 241 height 327
click at [386, 186] on div "Mappin Ubicación [GEOGRAPHIC_DATA], [GEOGRAPHIC_DATA], [GEOGRAPHIC_DATA] [GEOGR…" at bounding box center [366, 152] width 732 height 344
click at [377, 135] on div "© Mapbox © OpenStreetMap Mejora este mapa" at bounding box center [257, 143] width 241 height 327
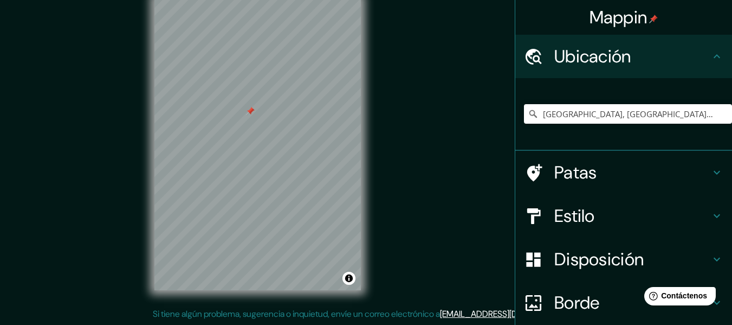
click at [617, 175] on h4 "Patas" at bounding box center [632, 173] width 156 height 22
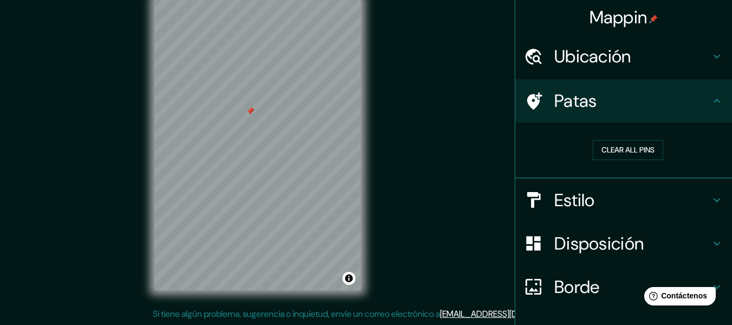
click at [249, 113] on div at bounding box center [250, 111] width 9 height 9
click at [711, 96] on icon at bounding box center [717, 100] width 13 height 13
click at [713, 54] on icon at bounding box center [717, 56] width 13 height 13
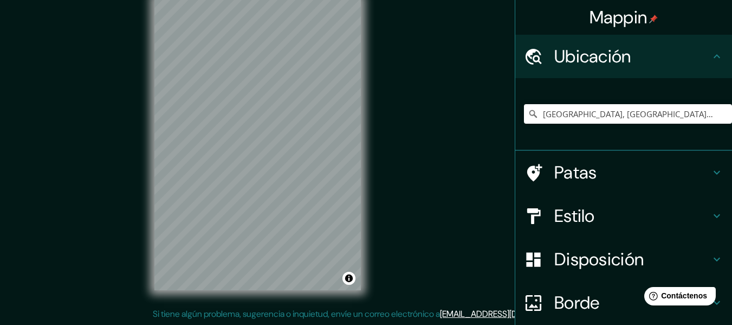
click at [134, 116] on div "Mappin Ubicación [GEOGRAPHIC_DATA], [GEOGRAPHIC_DATA], [GEOGRAPHIC_DATA] [GEOGR…" at bounding box center [366, 152] width 732 height 344
click at [143, 117] on div "© Mapbox © OpenStreetMap Mejora este mapa" at bounding box center [257, 143] width 241 height 327
